Goal: Task Accomplishment & Management: Use online tool/utility

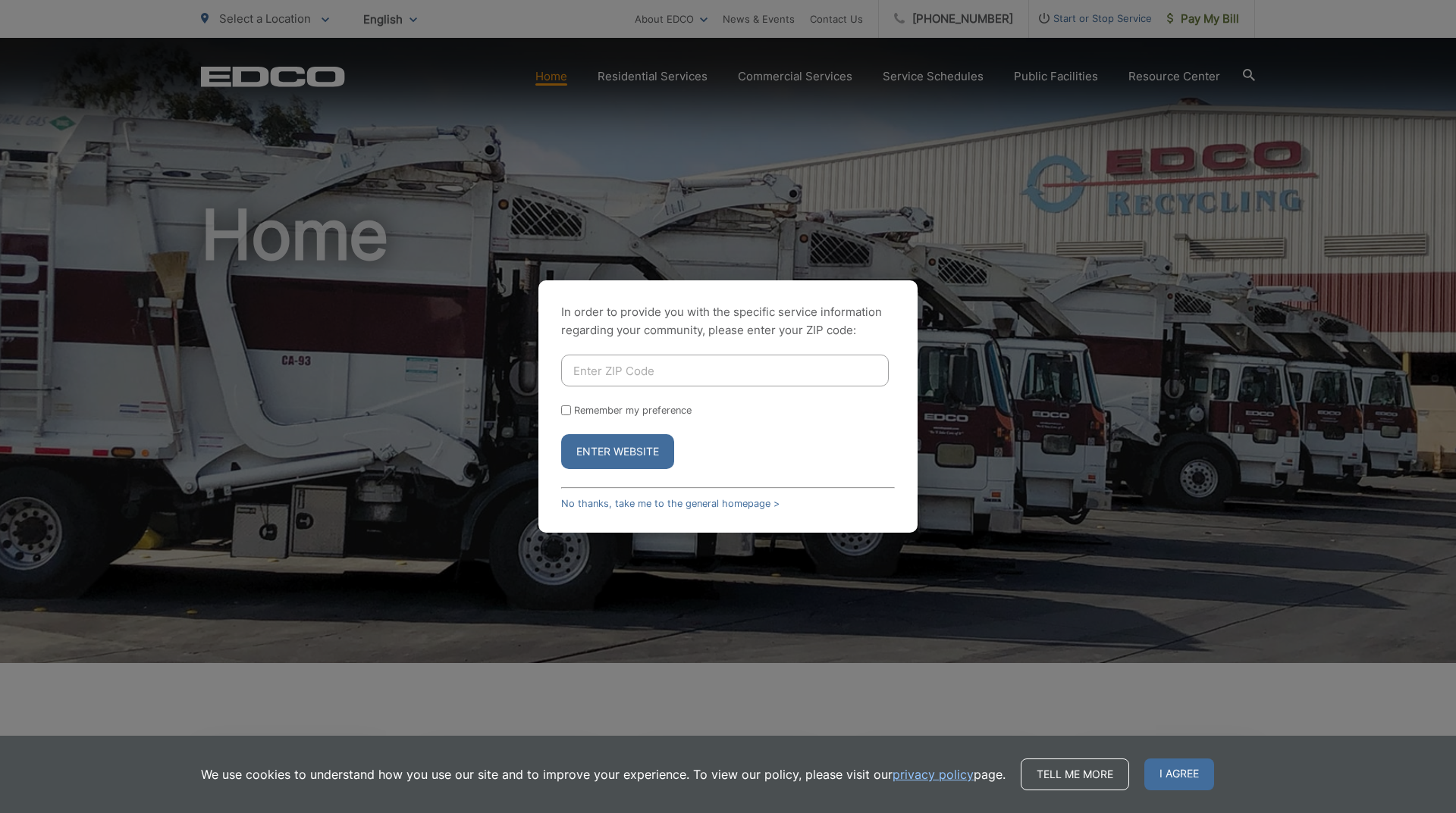
click at [646, 369] on input "Enter ZIP Code" at bounding box center [725, 371] width 328 height 32
type input "91977"
click at [619, 448] on button "Enter Website" at bounding box center [618, 452] width 113 height 35
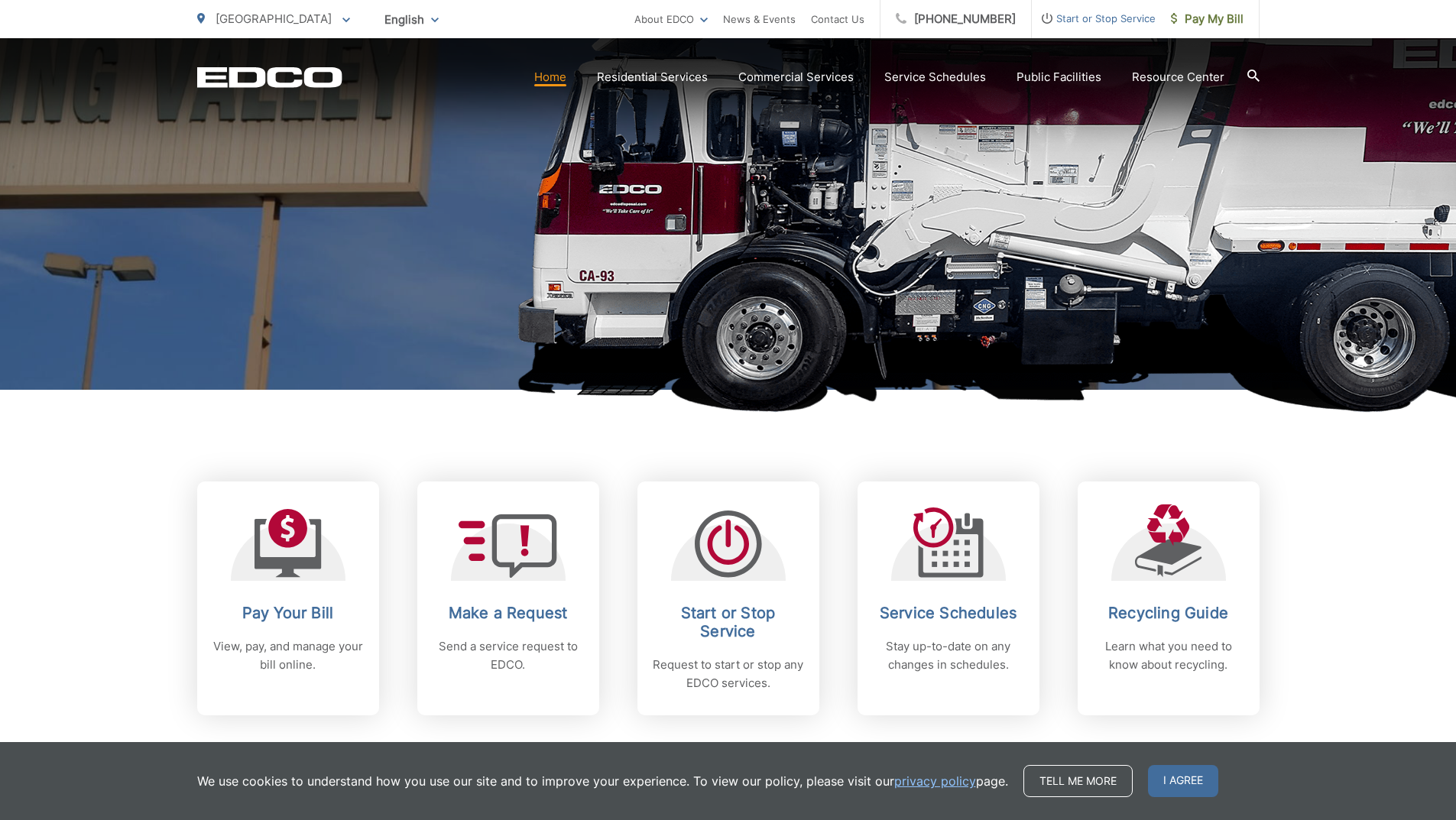
scroll to position [306, 0]
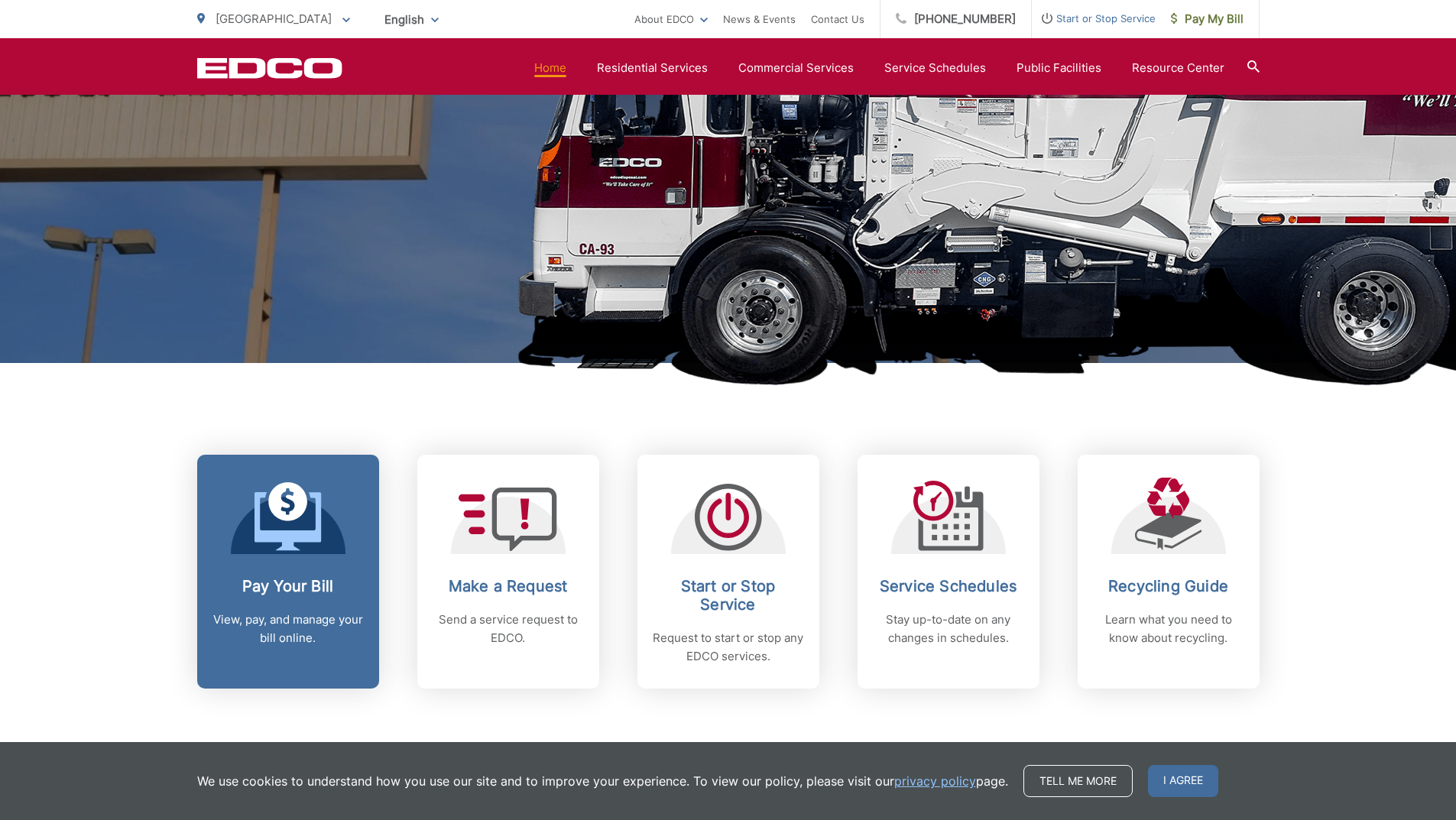
click at [279, 596] on div "Pay Your Bill View, pay, and manage your bill online." at bounding box center [288, 612] width 151 height 70
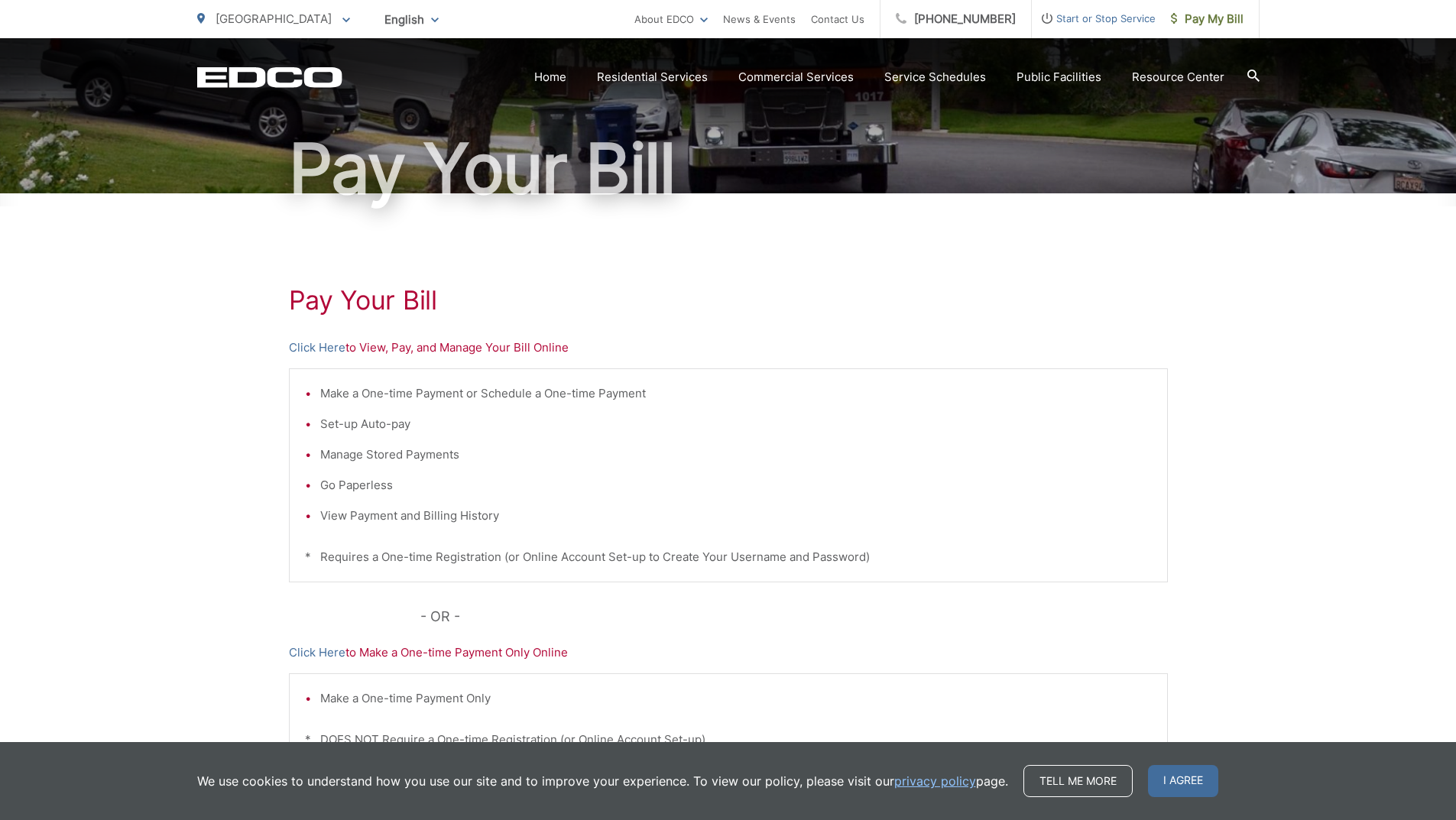
scroll to position [153, 0]
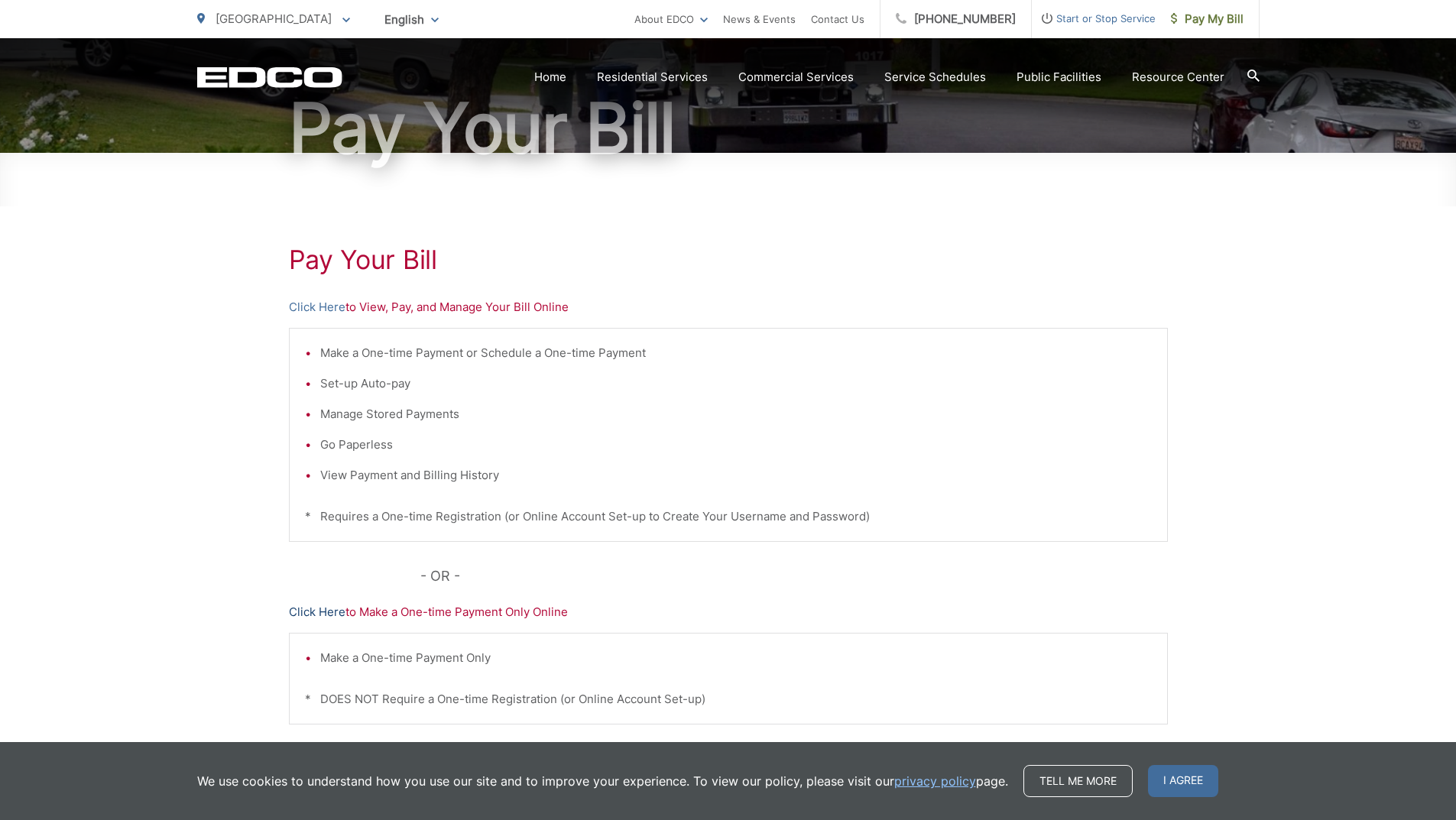
click at [317, 617] on link "Click Here" at bounding box center [318, 613] width 57 height 19
